Goal: Transaction & Acquisition: Purchase product/service

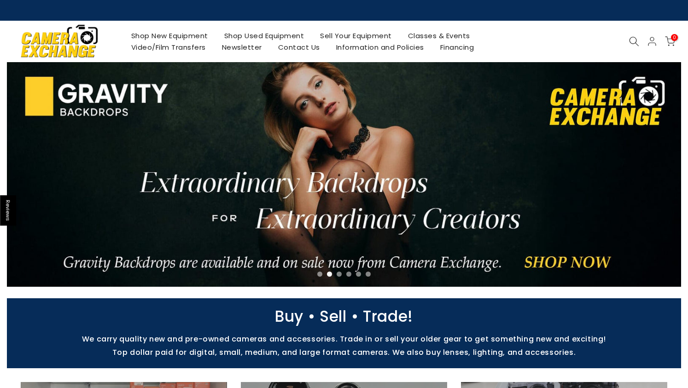
click at [292, 36] on link "Shop Used Equipment" at bounding box center [264, 36] width 96 height 12
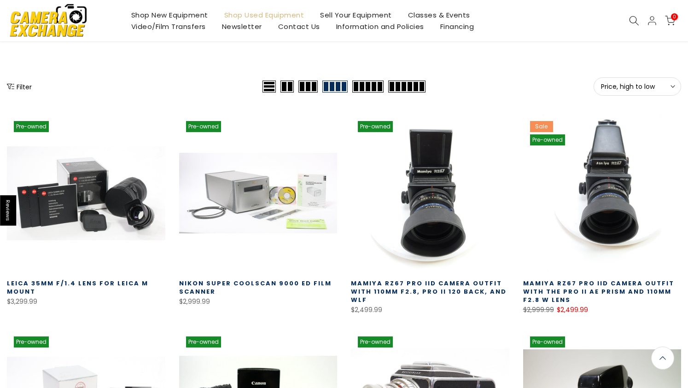
scroll to position [113, 0]
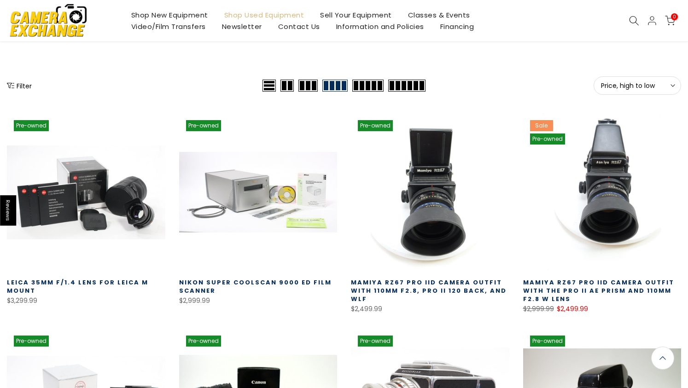
click at [19, 84] on button "Filter" at bounding box center [19, 85] width 25 height 9
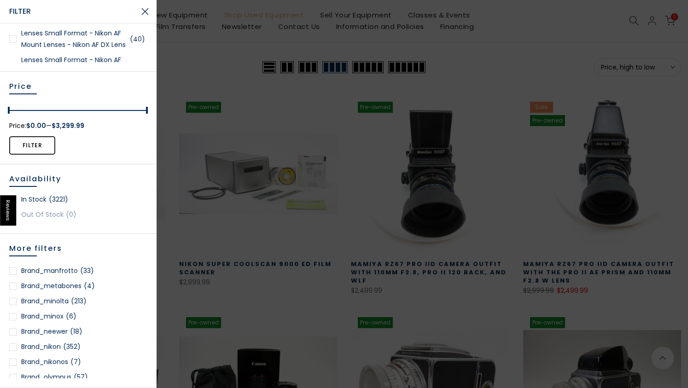
scroll to position [717, 0]
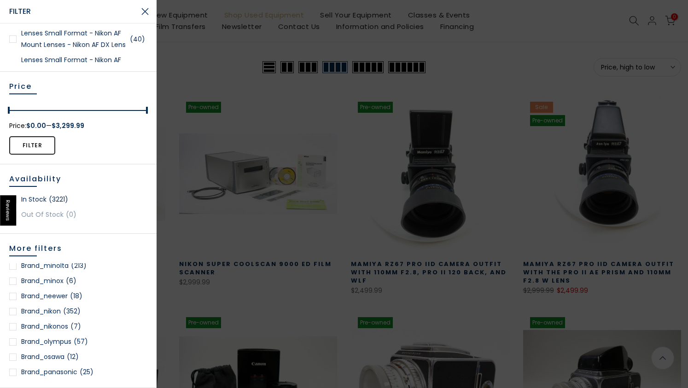
click at [58, 314] on link "brand_nikon (352)" at bounding box center [78, 312] width 138 height 12
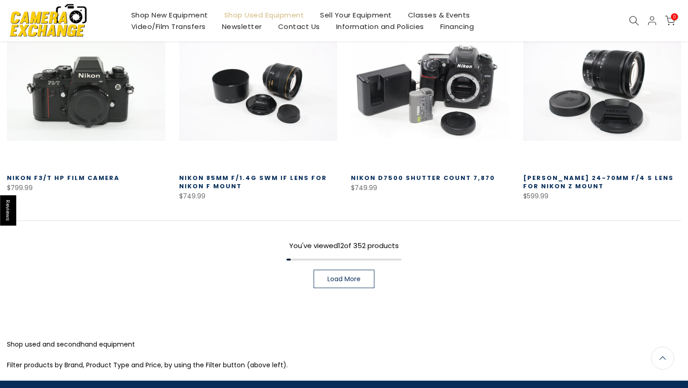
scroll to position [664, 0]
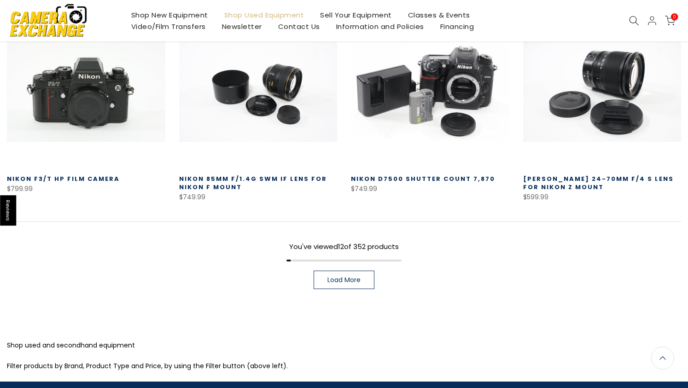
click at [351, 284] on link "Load More" at bounding box center [344, 280] width 61 height 18
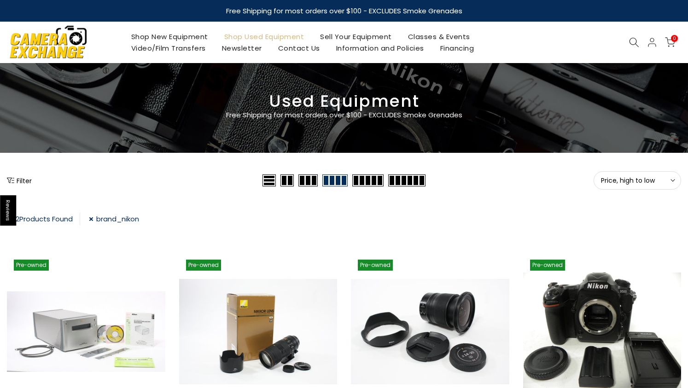
click at [13, 187] on div "Filter" at bounding box center [133, 180] width 253 height 18
click at [12, 184] on icon "Show filters" at bounding box center [10, 180] width 7 height 7
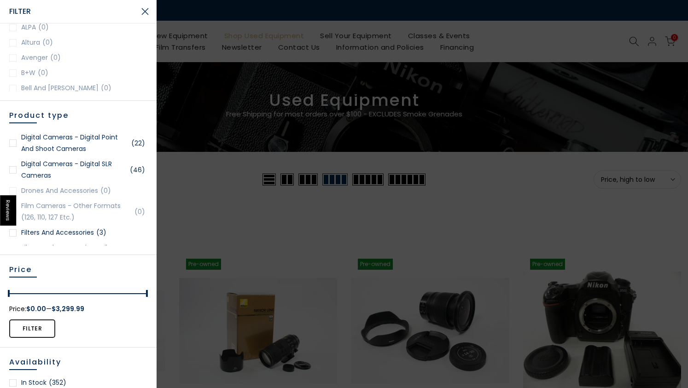
scroll to position [387, 0]
click at [80, 174] on link "Digital Cameras - Digital SLR Cameras (46)" at bounding box center [78, 169] width 138 height 23
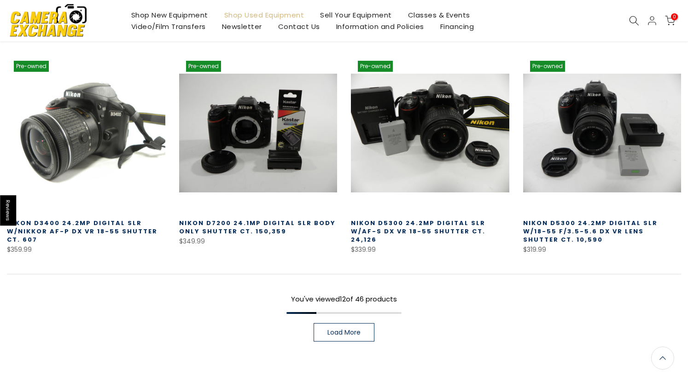
scroll to position [637, 0]
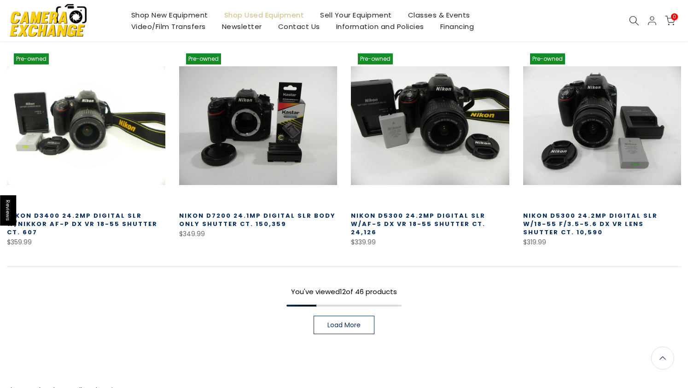
click at [348, 322] on span "Load More" at bounding box center [343, 325] width 33 height 6
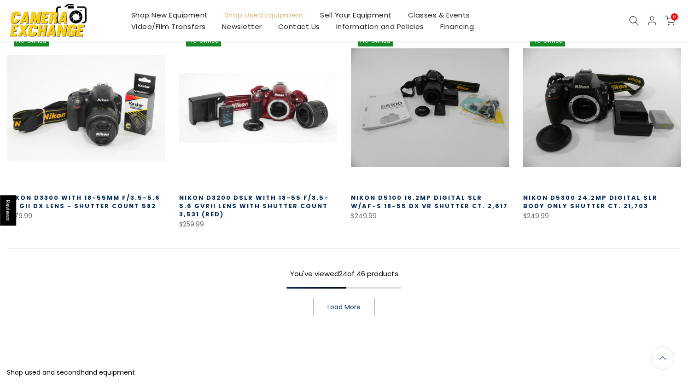
scroll to position [1306, 0]
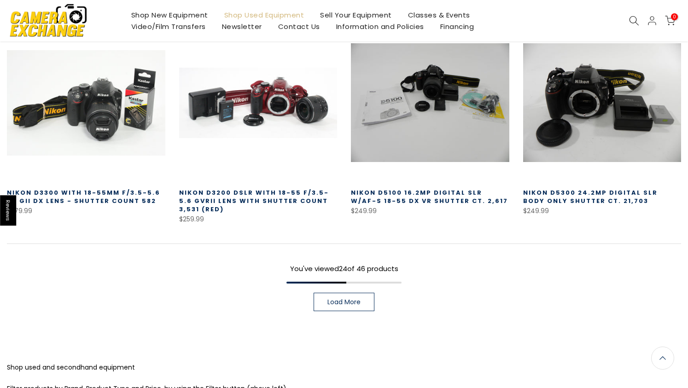
click at [361, 297] on link "Load More" at bounding box center [344, 302] width 61 height 18
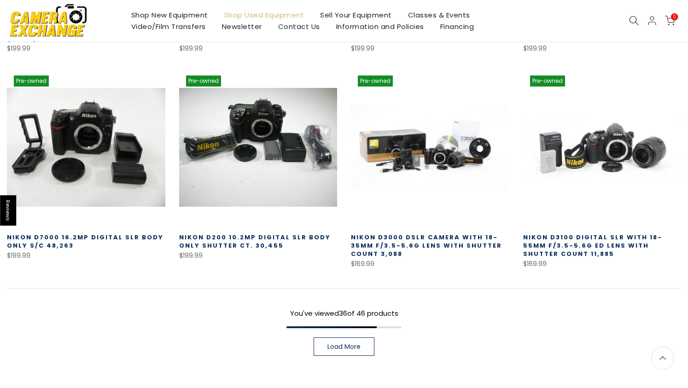
scroll to position [1925, 0]
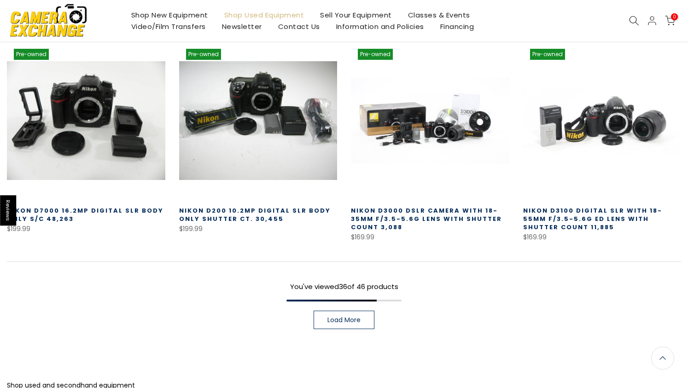
click at [356, 317] on span "Load More" at bounding box center [343, 320] width 33 height 6
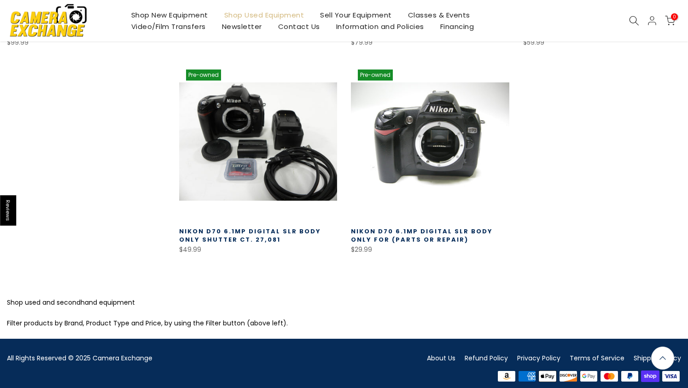
scroll to position [2535, 0]
